Goal: Information Seeking & Learning: Find specific fact

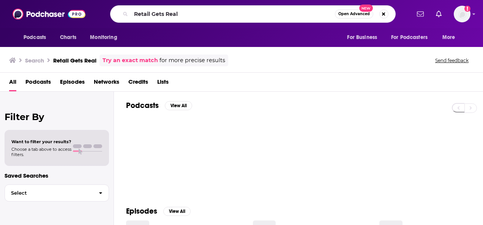
click at [115, 17] on div "Retail Gets Real Open Advanced New" at bounding box center [252, 13] width 285 height 17
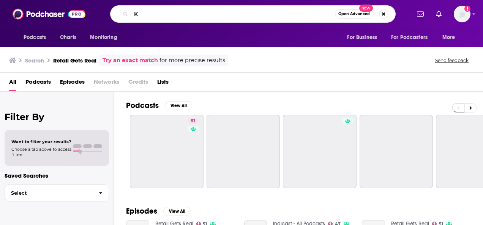
type input "K"
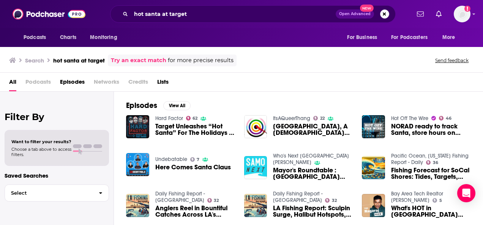
click at [167, 116] on div "Podcasts Charts Monitoring hot santa at target Open Advanced New For Business F…" at bounding box center [241, 112] width 483 height 225
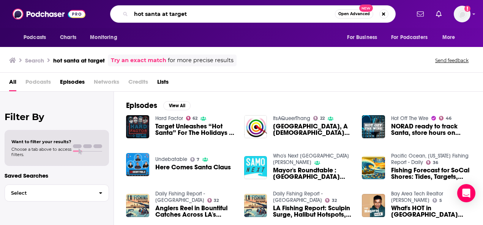
drag, startPoint x: 199, startPoint y: 13, endPoint x: 123, endPoint y: 19, distance: 75.8
click at [123, 19] on div "hot santa at target Open Advanced New" at bounding box center [252, 13] width 285 height 17
type input "[PERSON_NAME] + target"
